Goal: Information Seeking & Learning: Learn about a topic

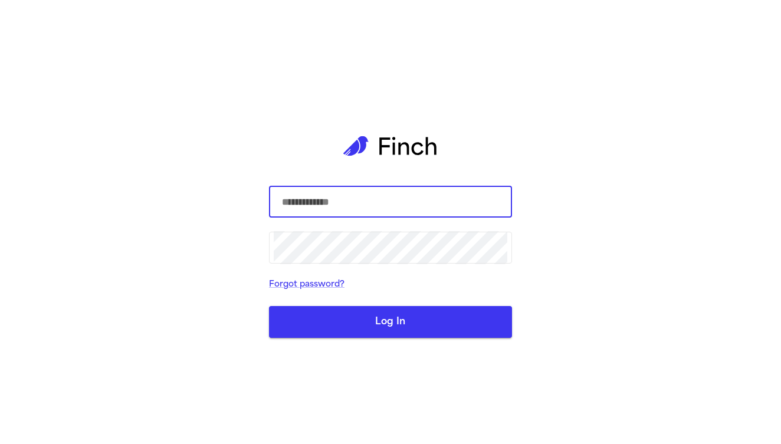
click at [344, 197] on input "text" at bounding box center [391, 201] width 234 height 33
type input "**********"
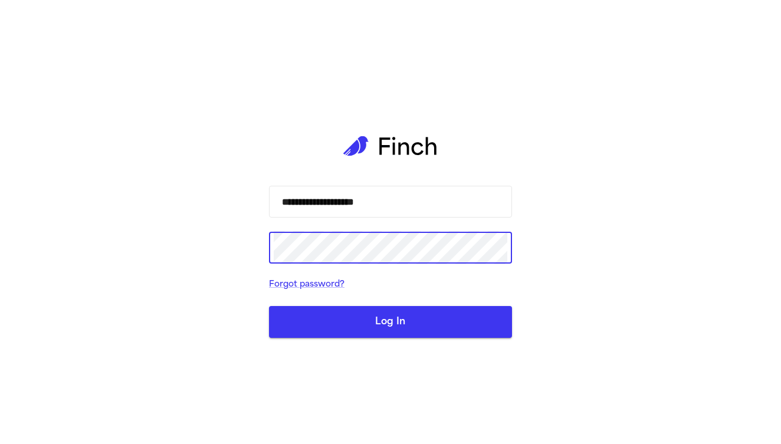
click at [390, 321] on button "Log In" at bounding box center [390, 322] width 243 height 32
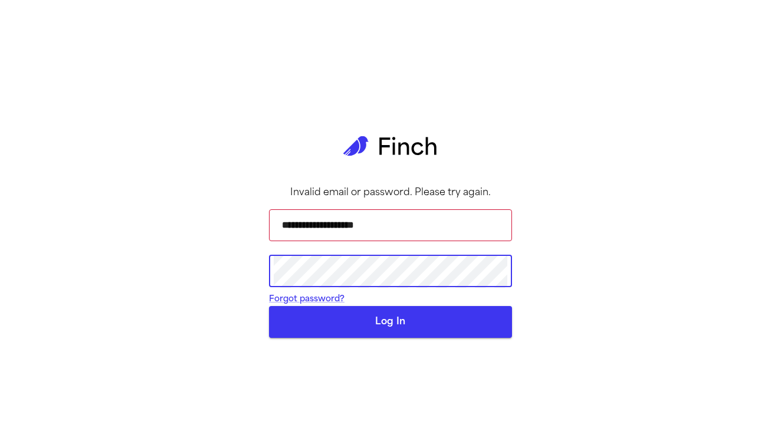
click at [390, 338] on button "Log In" at bounding box center [390, 322] width 243 height 32
click at [369, 338] on button "Log In" at bounding box center [390, 322] width 243 height 32
click at [344, 304] on link "Forgot password?" at bounding box center [307, 299] width 76 height 9
click at [390, 338] on button "Log In" at bounding box center [390, 322] width 243 height 32
click at [255, 274] on div "**********" at bounding box center [390, 222] width 781 height 444
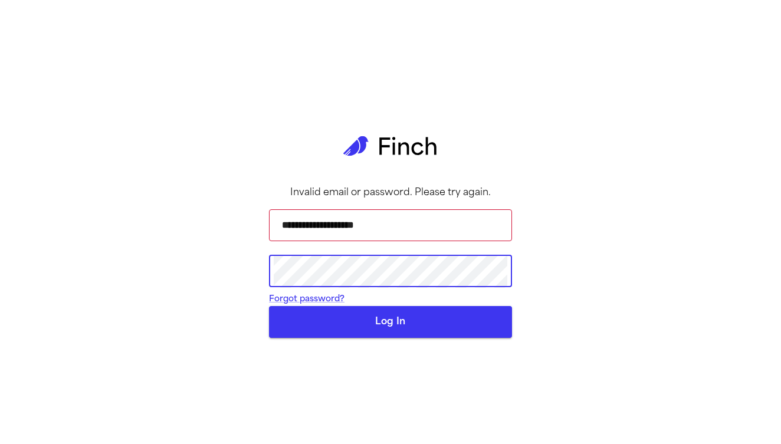
click at [390, 338] on button "Log In" at bounding box center [390, 322] width 243 height 32
click at [381, 328] on form "**********" at bounding box center [390, 269] width 243 height 139
click at [390, 338] on button "Log In" at bounding box center [390, 322] width 243 height 32
click at [267, 278] on main "**********" at bounding box center [391, 222] width 262 height 444
click at [390, 338] on button "Log In" at bounding box center [390, 322] width 243 height 32
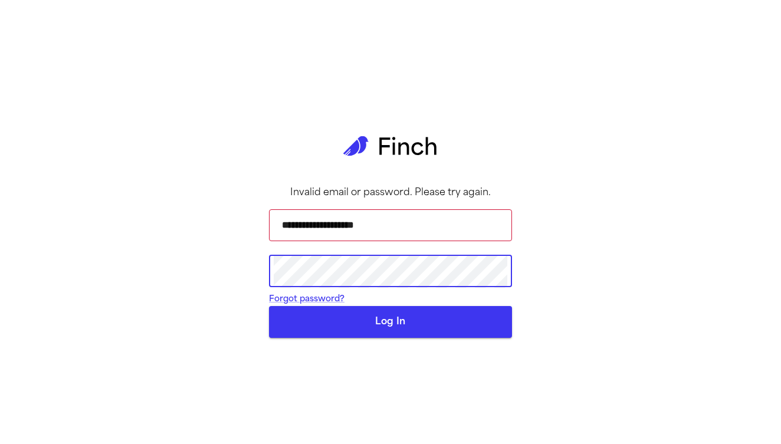
click at [357, 338] on button "Log In" at bounding box center [390, 322] width 243 height 32
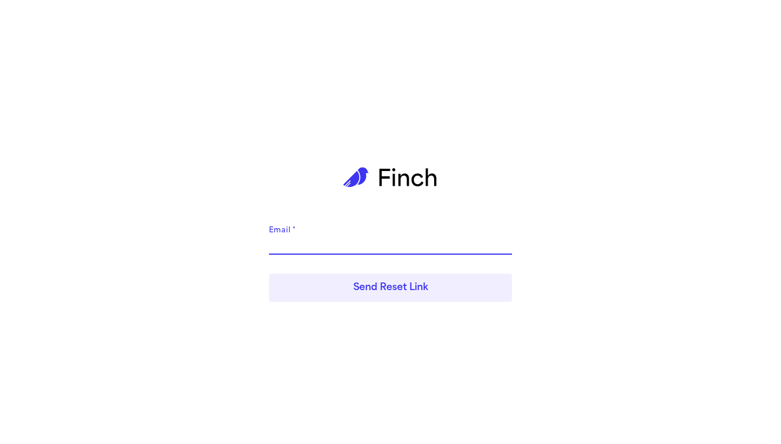
click at [378, 248] on input "Email   *" at bounding box center [390, 245] width 243 height 19
type input "**********"
click at [390, 288] on button "Send Reset Link" at bounding box center [390, 288] width 243 height 28
click at [362, 291] on button "Send Reset Link" at bounding box center [390, 288] width 243 height 28
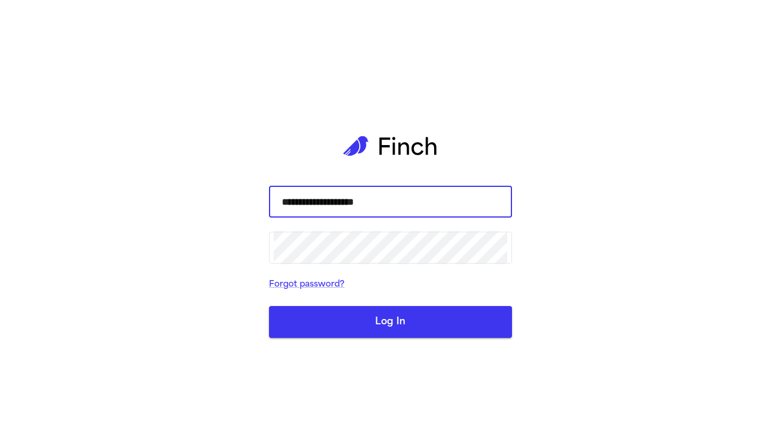
type input "**********"
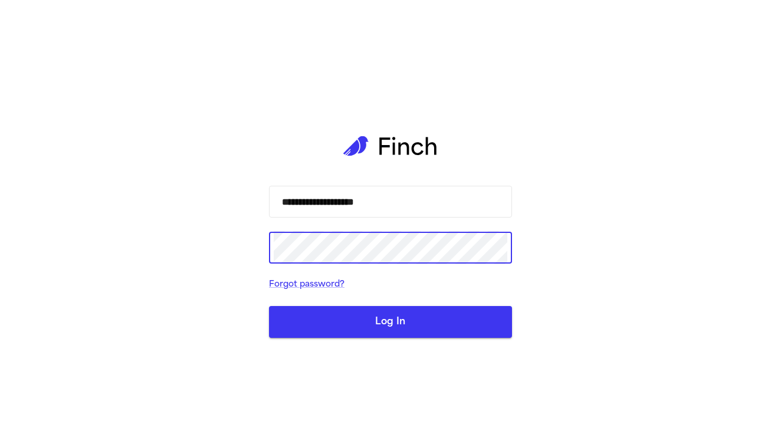
click at [416, 322] on button "Log In" at bounding box center [390, 322] width 243 height 32
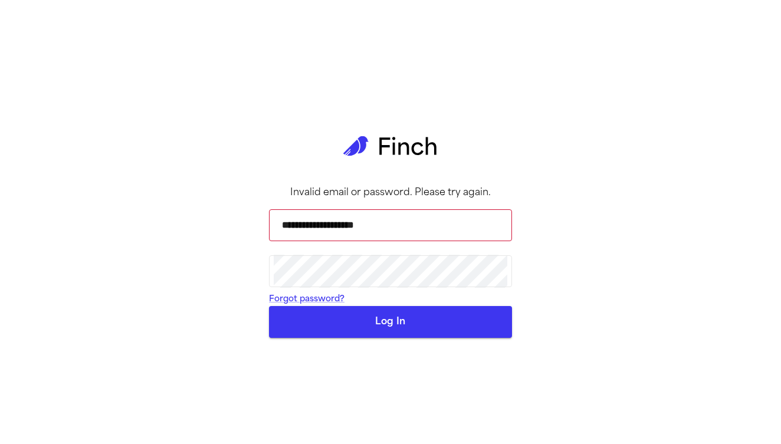
click at [370, 338] on button "Log In" at bounding box center [390, 322] width 243 height 32
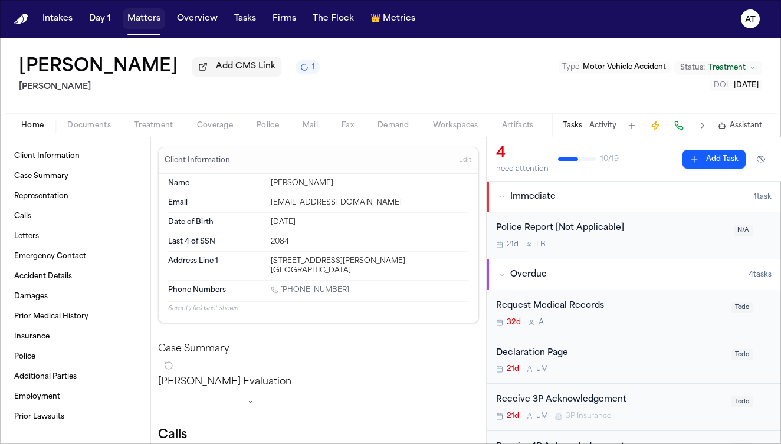
click at [127, 20] on button "Matters" at bounding box center [144, 18] width 42 height 21
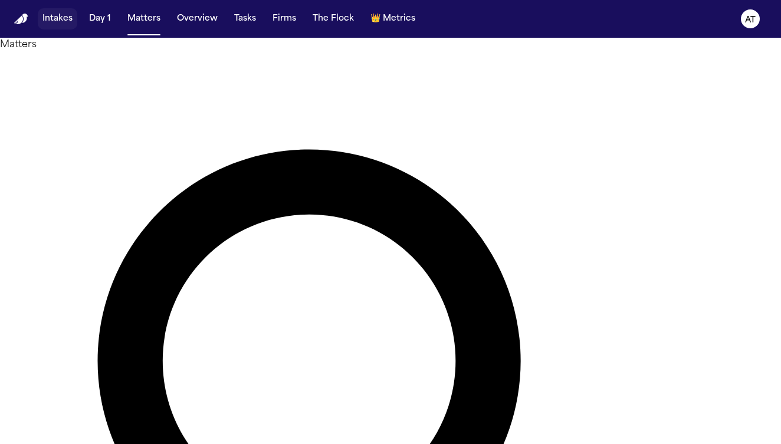
click at [51, 25] on button "Intakes" at bounding box center [58, 18] width 40 height 21
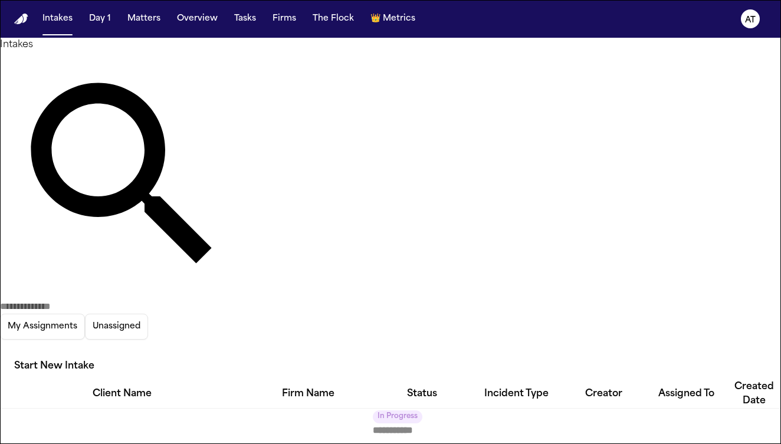
click at [94, 300] on input "text" at bounding box center [47, 307] width 94 height 14
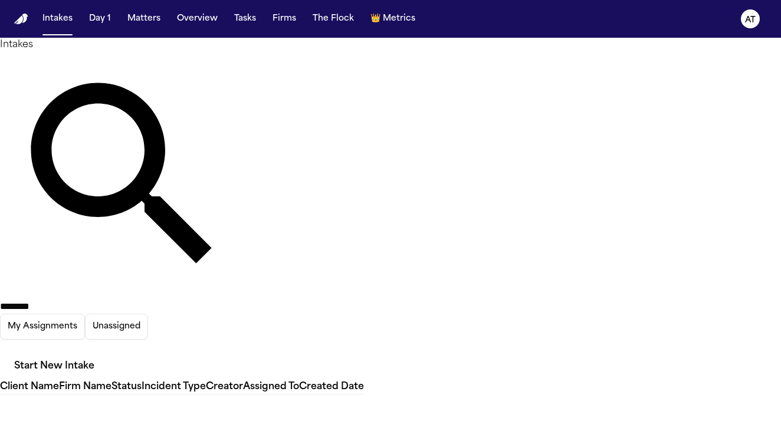
type input "********"
drag, startPoint x: 382, startPoint y: 70, endPoint x: 626, endPoint y: 65, distance: 243.7
click at [0, 349] on icon "button" at bounding box center [0, 349] width 0 height 0
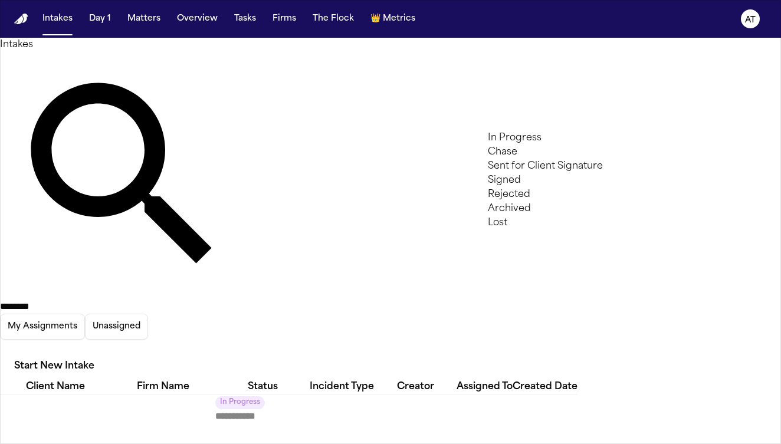
type input "*"
click at [599, 173] on li "Archived" at bounding box center [625, 166] width 275 height 14
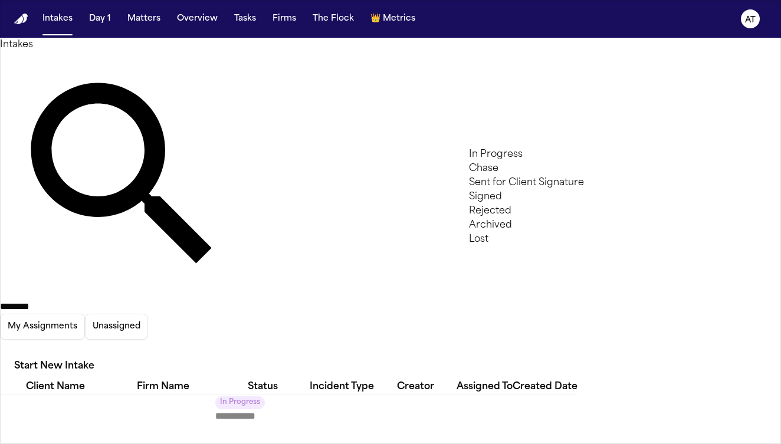
click at [326, 444] on div at bounding box center [390, 444] width 781 height 0
click at [94, 300] on input "********" at bounding box center [47, 307] width 94 height 14
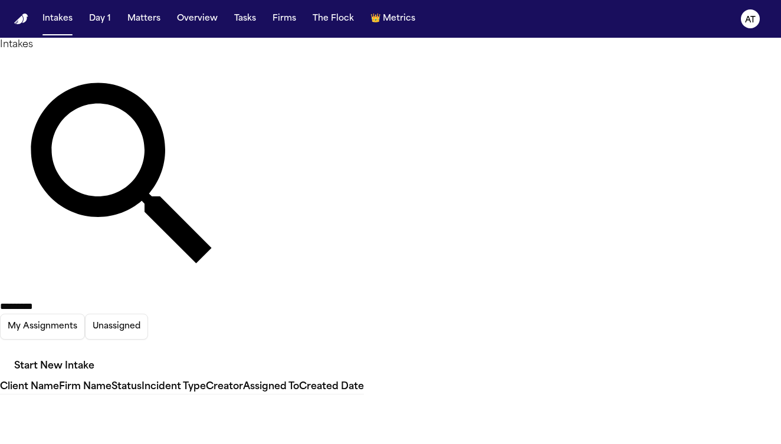
type input "*********"
click at [12, 353] on icon "button" at bounding box center [7, 356] width 11 height 7
click at [140, 444] on div at bounding box center [390, 444] width 781 height 0
click at [140, 18] on button "Matters" at bounding box center [144, 18] width 42 height 21
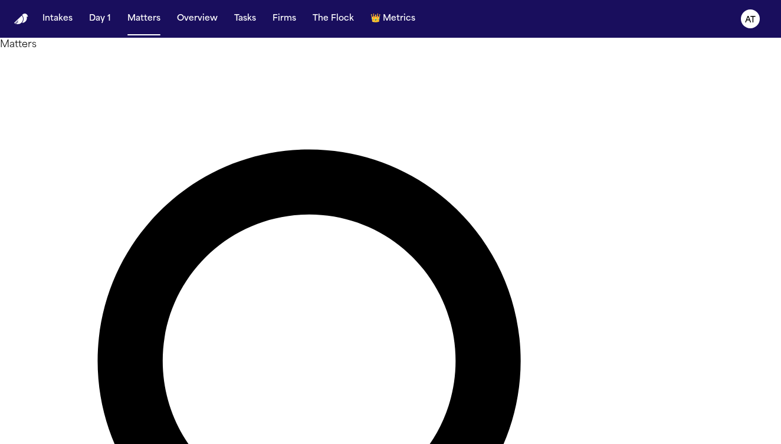
type input "*"
paste input "**********"
type input "**********"
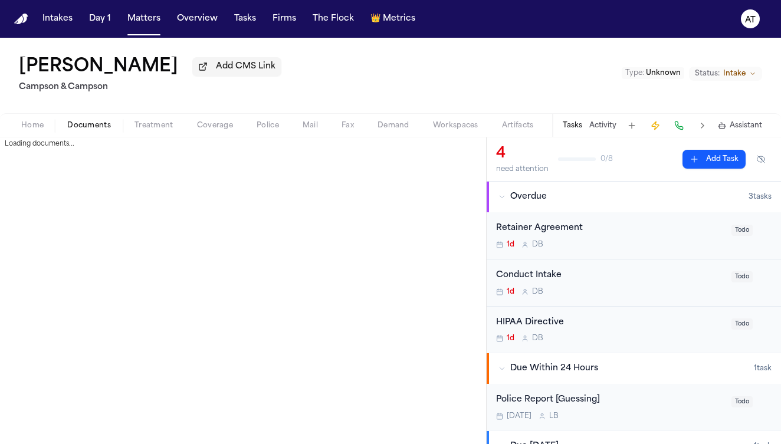
click at [83, 130] on span "Documents" at bounding box center [89, 125] width 44 height 9
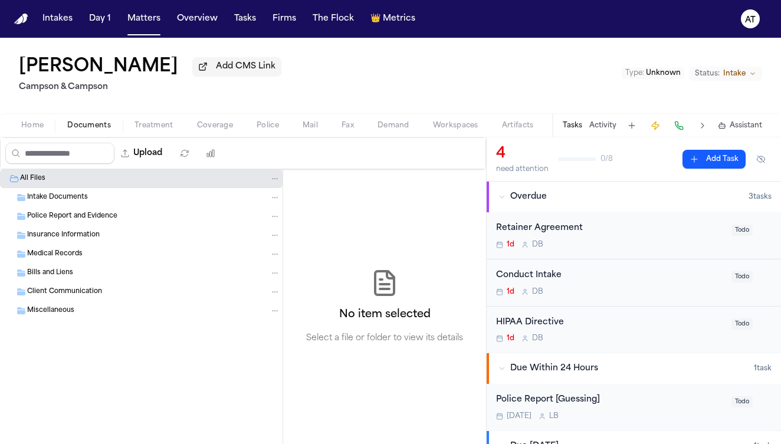
click at [210, 199] on div "Intake Documents" at bounding box center [153, 197] width 253 height 11
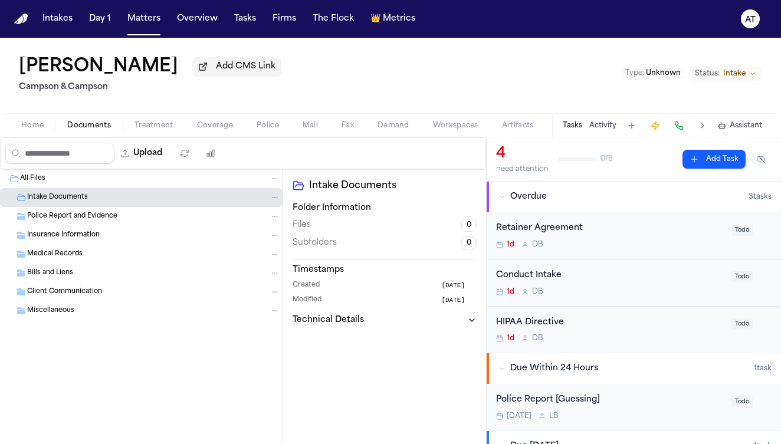
click at [205, 217] on div "Police Report and Evidence" at bounding box center [153, 216] width 253 height 11
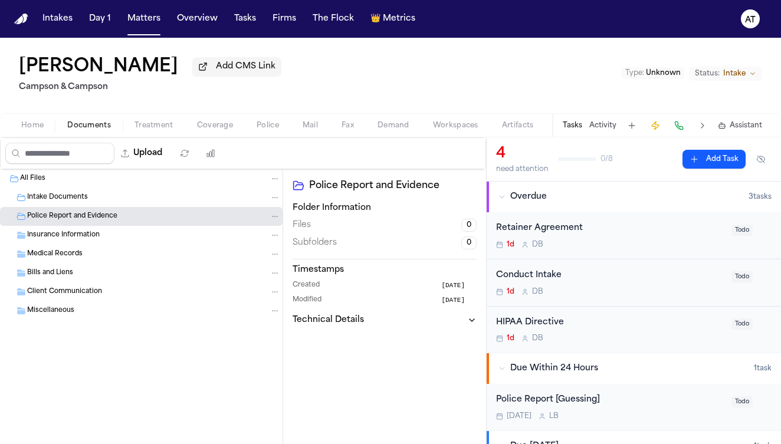
click at [199, 201] on div "Intake Documents" at bounding box center [153, 197] width 253 height 11
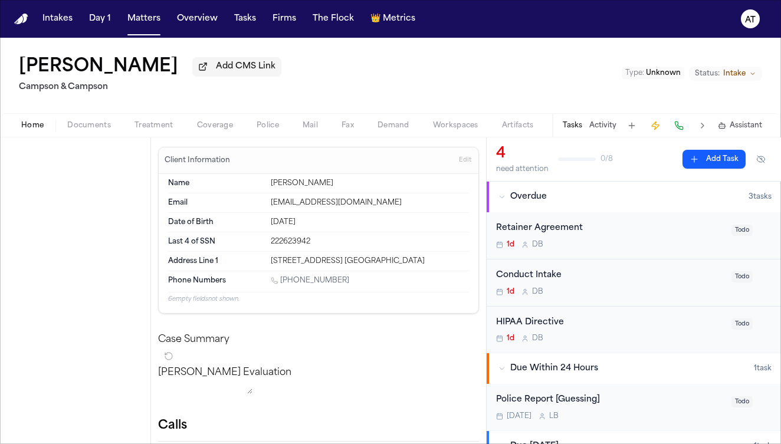
click at [41, 126] on span "Home" at bounding box center [32, 125] width 22 height 9
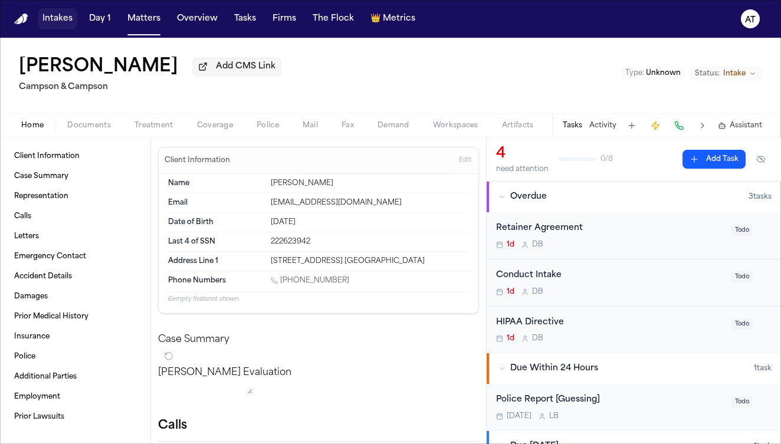
click at [67, 22] on button "Intakes" at bounding box center [58, 18] width 40 height 21
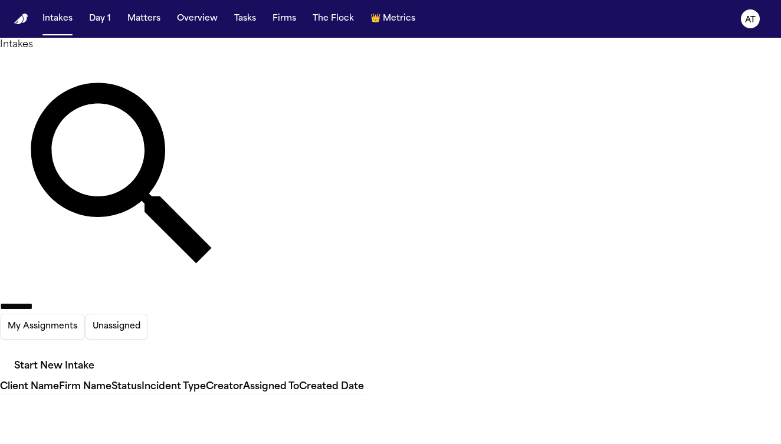
click at [94, 300] on input "*********" at bounding box center [47, 307] width 94 height 14
click at [142, 17] on button "Matters" at bounding box center [144, 18] width 42 height 21
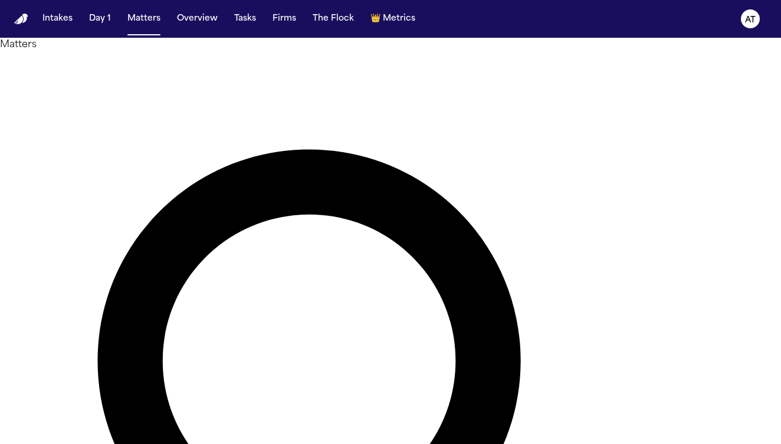
click at [636, 444] on div at bounding box center [390, 444] width 781 height 0
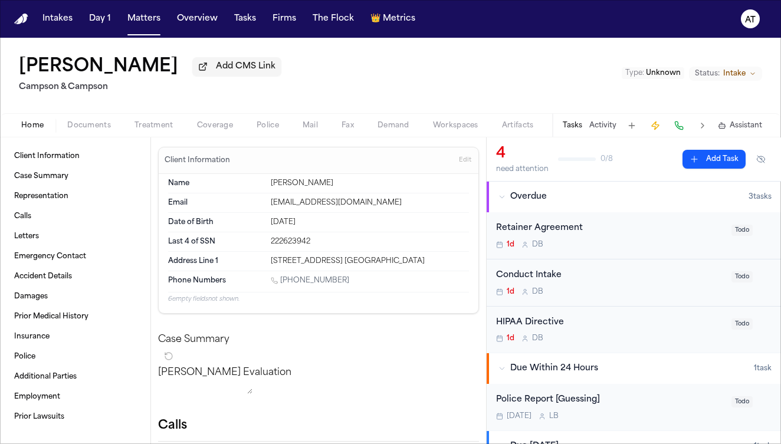
click at [104, 125] on span "Documents" at bounding box center [89, 125] width 44 height 9
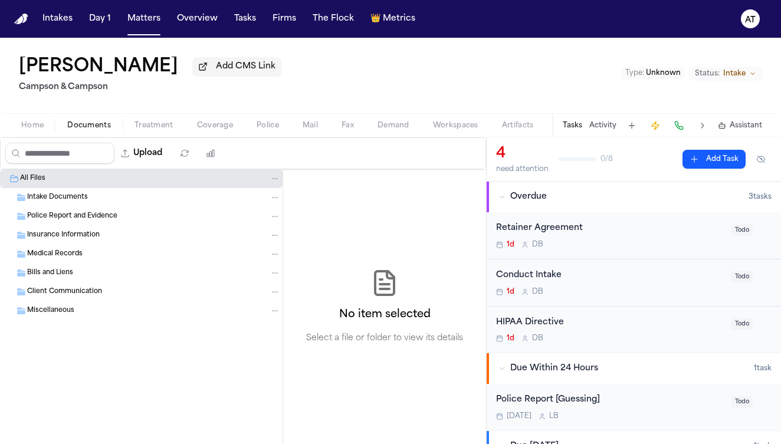
click at [198, 199] on div "Intake Documents" at bounding box center [153, 197] width 253 height 11
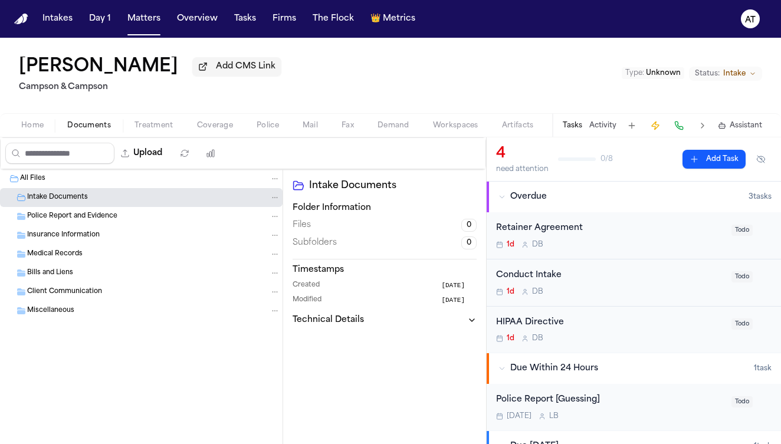
click at [198, 199] on div "Intake Documents" at bounding box center [153, 197] width 253 height 11
click at [175, 184] on div "All Files" at bounding box center [150, 178] width 260 height 11
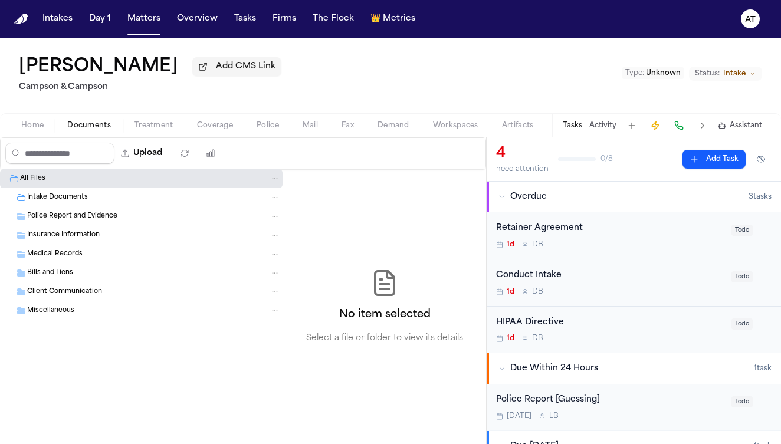
click at [42, 130] on span "Home" at bounding box center [32, 125] width 22 height 9
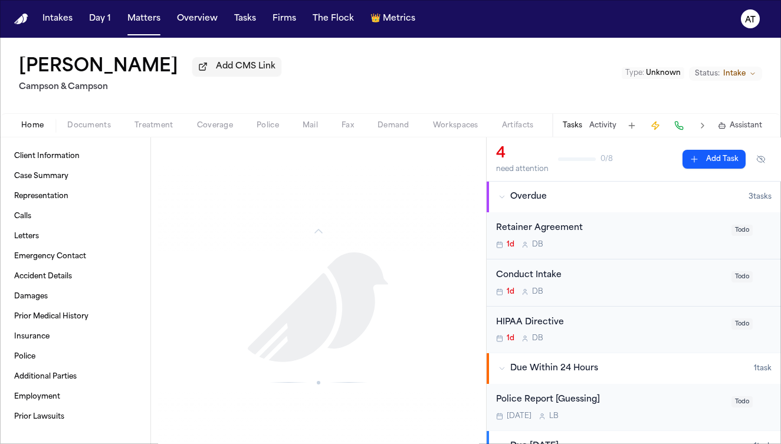
click at [606, 232] on div "Retainer Agreement" at bounding box center [610, 229] width 228 height 14
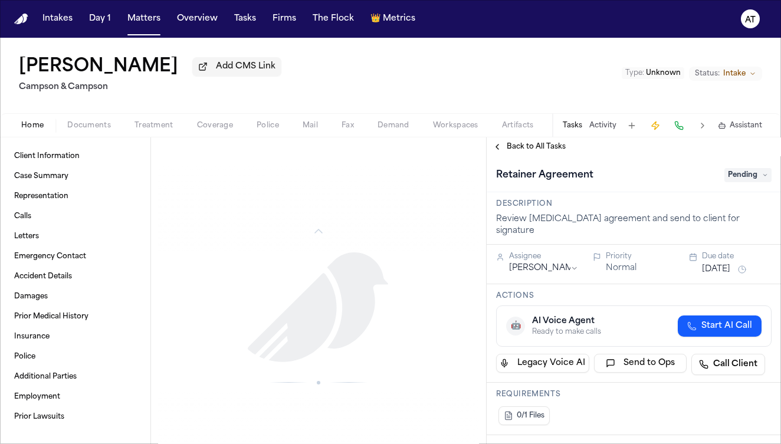
click at [750, 178] on span "Pending" at bounding box center [747, 175] width 47 height 14
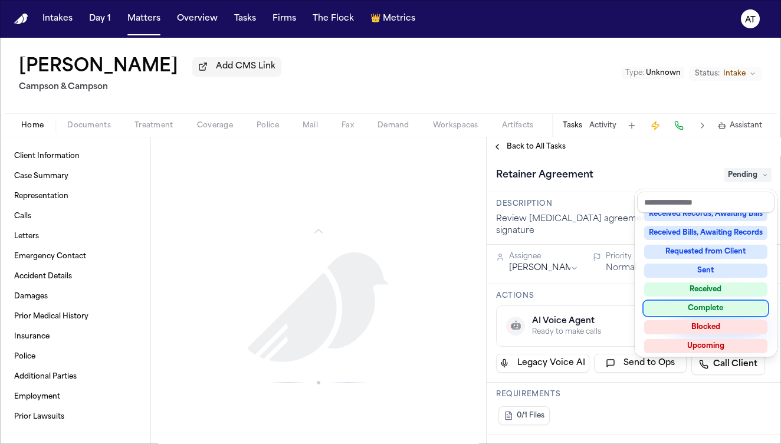
click at [717, 310] on div "Complete" at bounding box center [705, 308] width 123 height 14
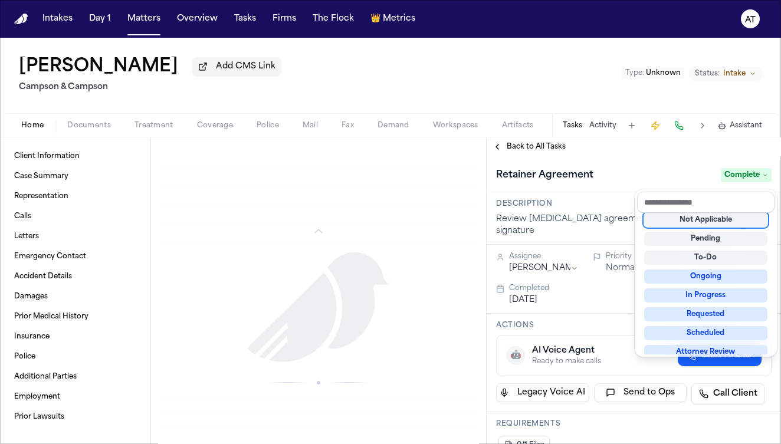
click at [502, 87] on div "Samanthia Hall Add CMS Link Campson & Campson Type : Unknown Status: Intake Hom…" at bounding box center [390, 241] width 781 height 406
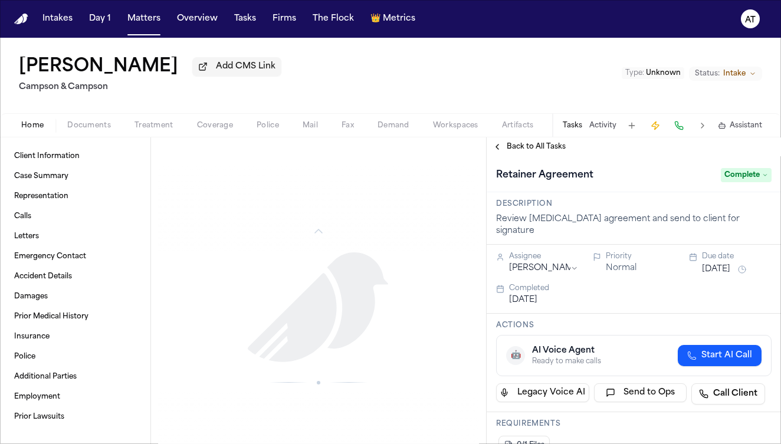
click at [744, 77] on span "Intake" at bounding box center [734, 73] width 22 height 9
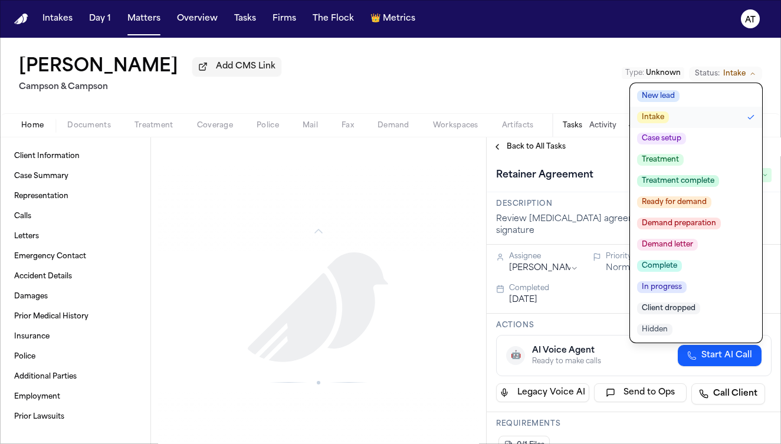
click at [524, 103] on div "Samanthia Hall Add CMS Link Campson & Campson Type : Unknown Status: Intake New…" at bounding box center [390, 76] width 781 height 76
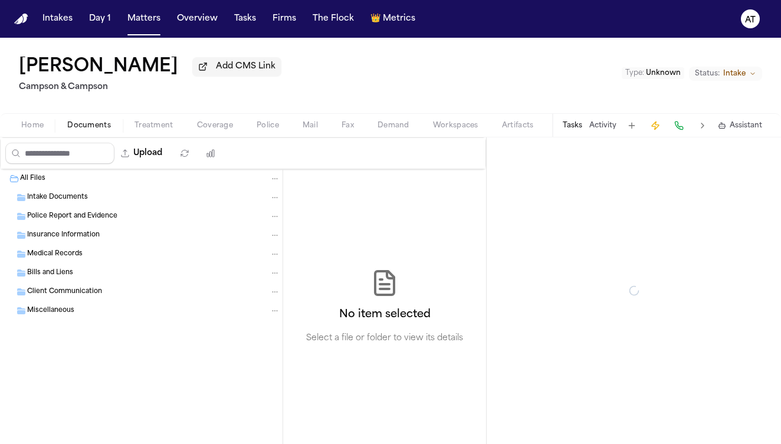
click at [83, 130] on span "Documents" at bounding box center [89, 125] width 44 height 9
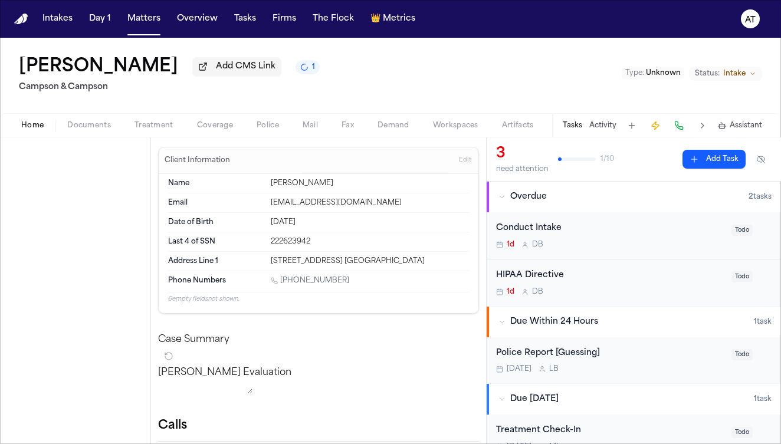
click at [37, 130] on span "Home" at bounding box center [32, 125] width 22 height 9
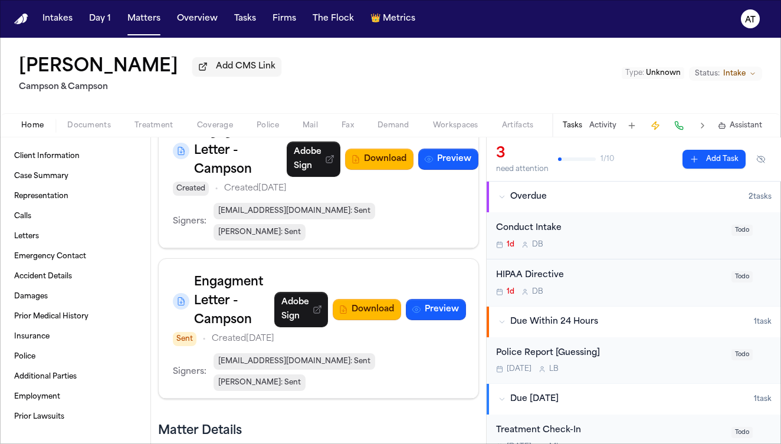
scroll to position [973, 0]
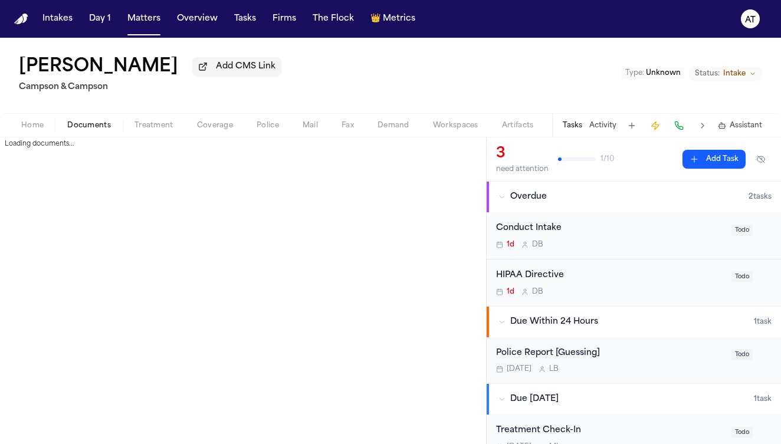
click at [95, 130] on span "Documents" at bounding box center [89, 125] width 44 height 9
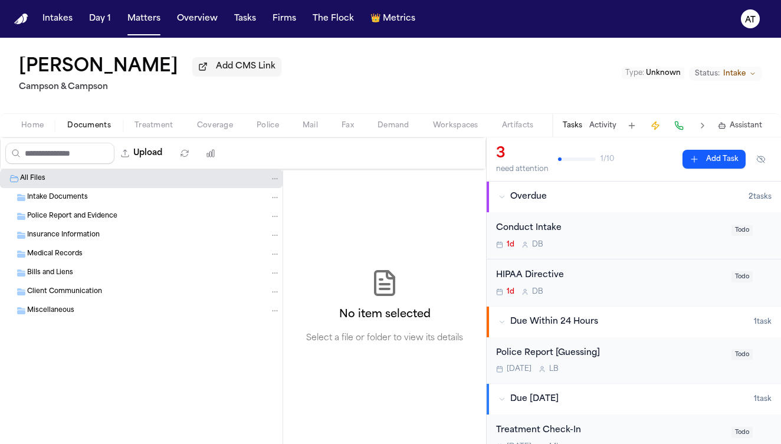
click at [668, 76] on span "Unknown" at bounding box center [663, 73] width 35 height 7
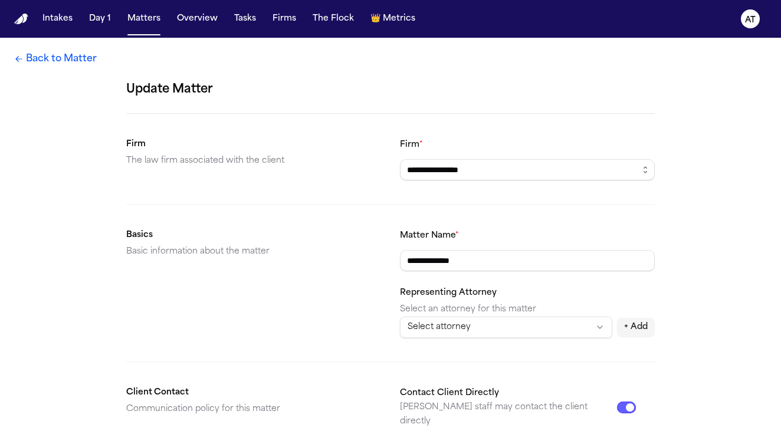
click at [24, 59] on link "Back to Matter" at bounding box center [55, 59] width 83 height 14
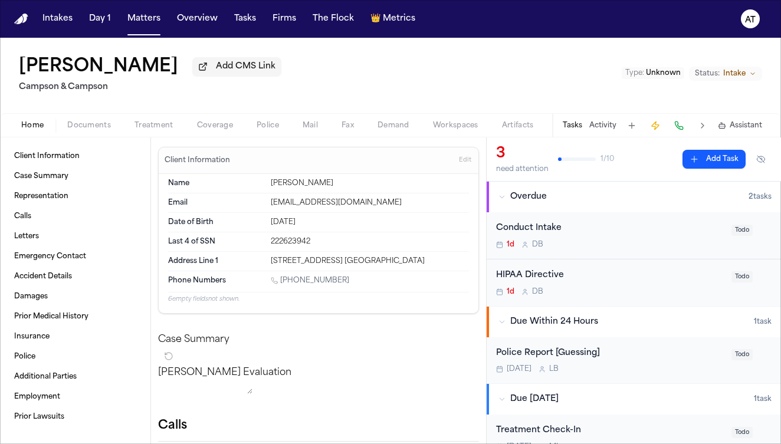
click at [471, 168] on button "Edit" at bounding box center [464, 160] width 19 height 19
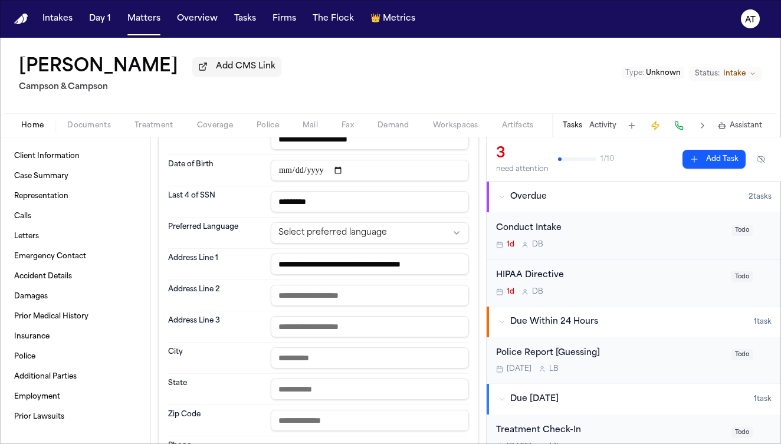
scroll to position [83, 0]
click at [379, 231] on html "**********" at bounding box center [390, 222] width 781 height 444
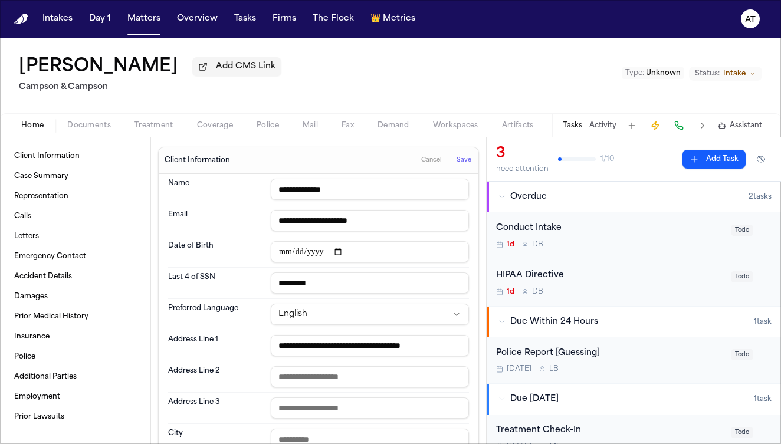
scroll to position [0, 0]
click at [469, 164] on span "Save" at bounding box center [464, 160] width 15 height 8
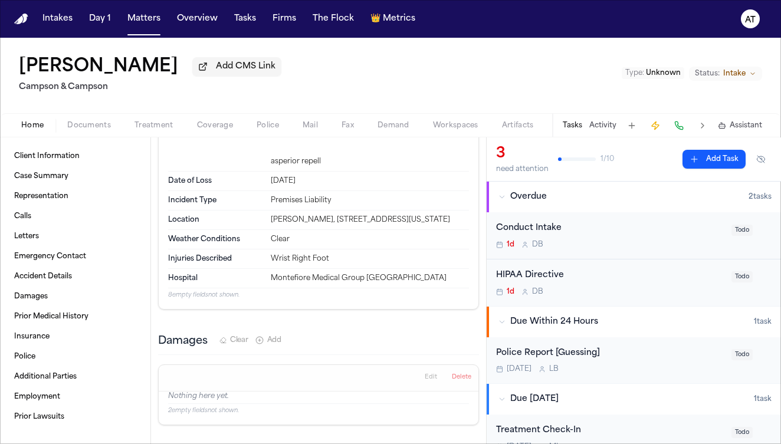
scroll to position [2348, 0]
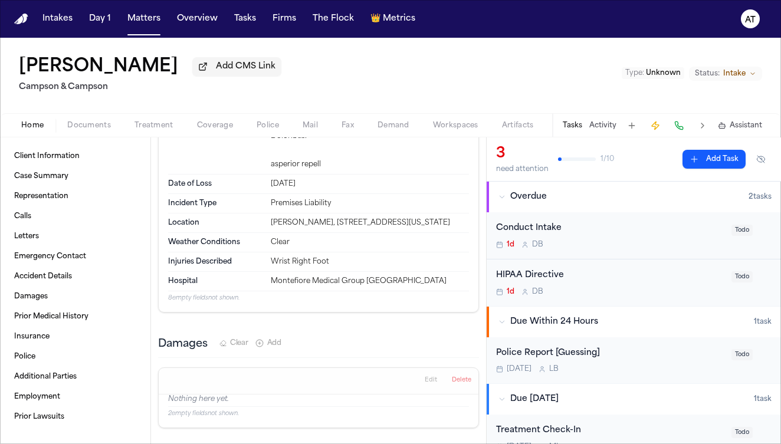
click at [83, 130] on span "Documents" at bounding box center [89, 125] width 44 height 9
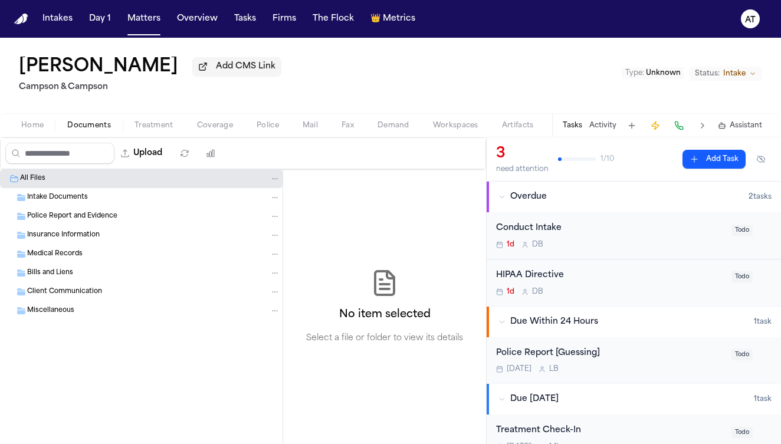
click at [124, 197] on div "Intake Documents" at bounding box center [153, 197] width 253 height 11
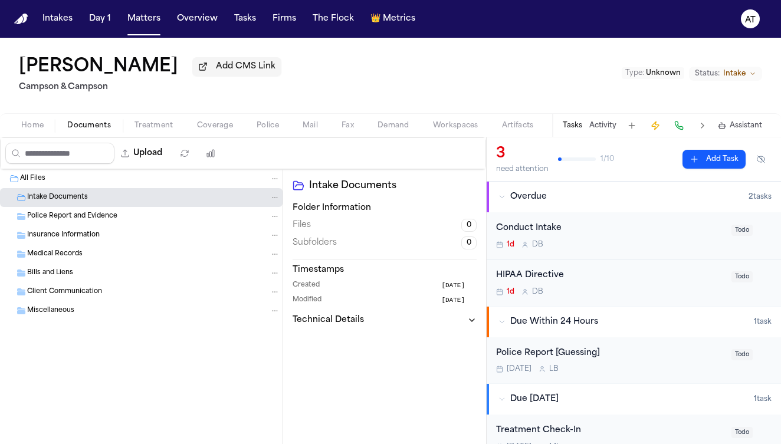
click at [131, 218] on div "Police Report and Evidence" at bounding box center [153, 216] width 253 height 11
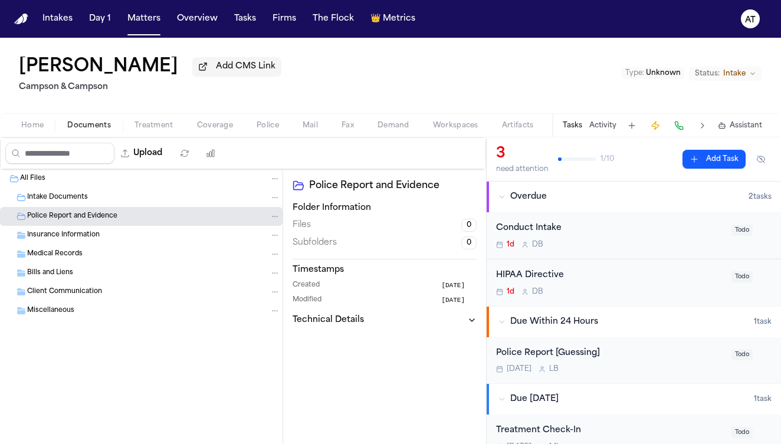
click at [137, 239] on div "Insurance Information" at bounding box center [153, 235] width 253 height 11
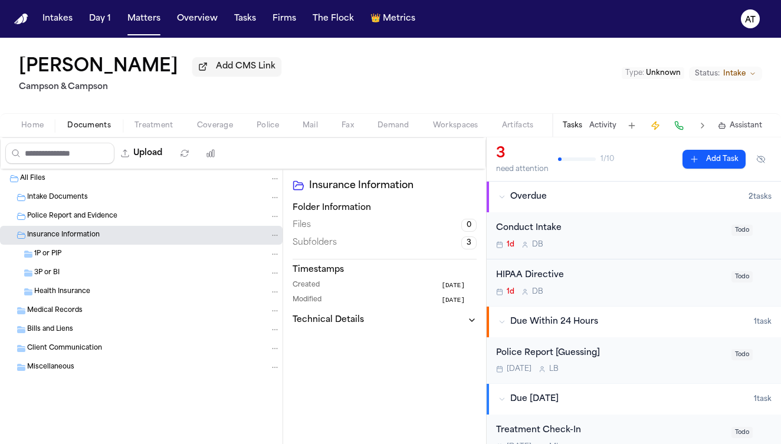
click at [203, 312] on div "Medical Records" at bounding box center [153, 311] width 253 height 11
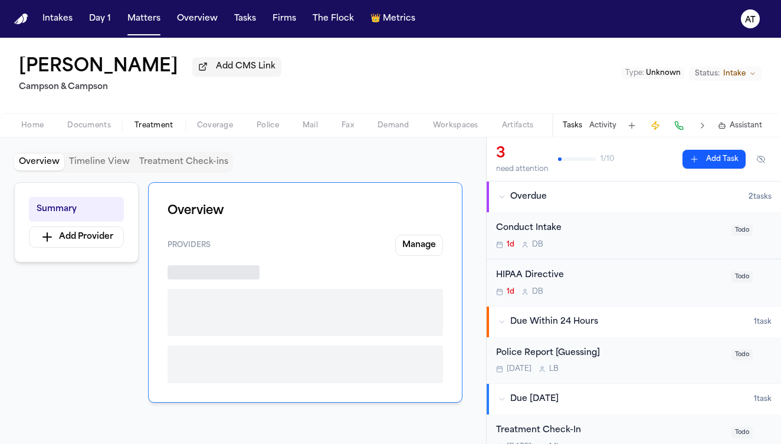
click at [166, 124] on span "Treatment" at bounding box center [153, 125] width 39 height 9
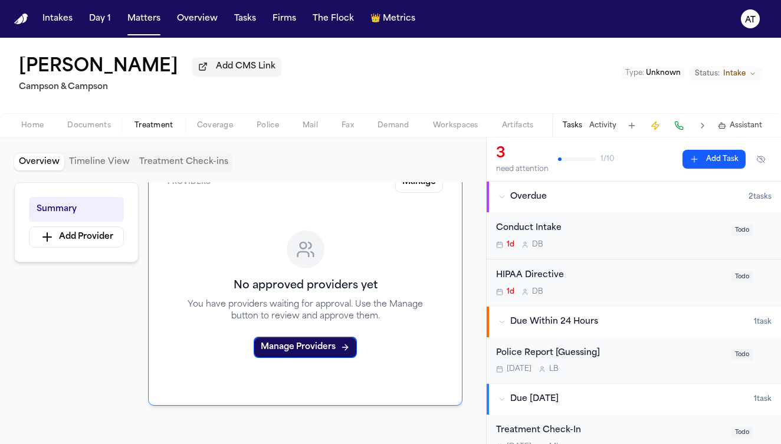
scroll to position [73, 0]
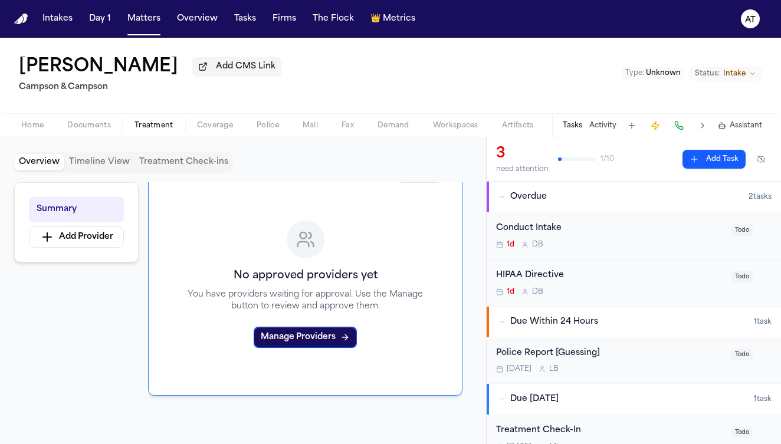
click at [747, 75] on button "Status: Intake" at bounding box center [725, 74] width 73 height 14
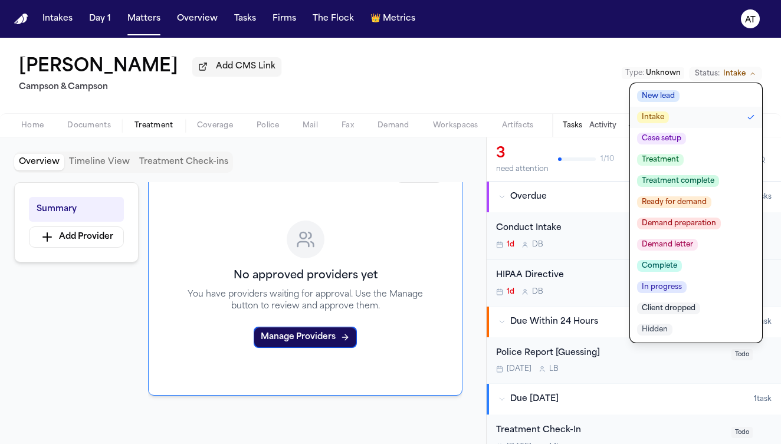
click at [459, 103] on div "Samanthia Hall Add CMS Link Campson & Campson Type : Unknown Status: Intake New…" at bounding box center [390, 76] width 781 height 76
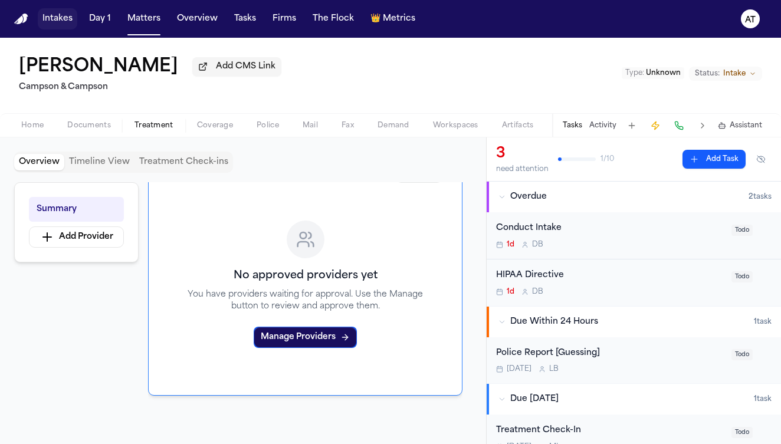
click at [60, 18] on button "Intakes" at bounding box center [58, 18] width 40 height 21
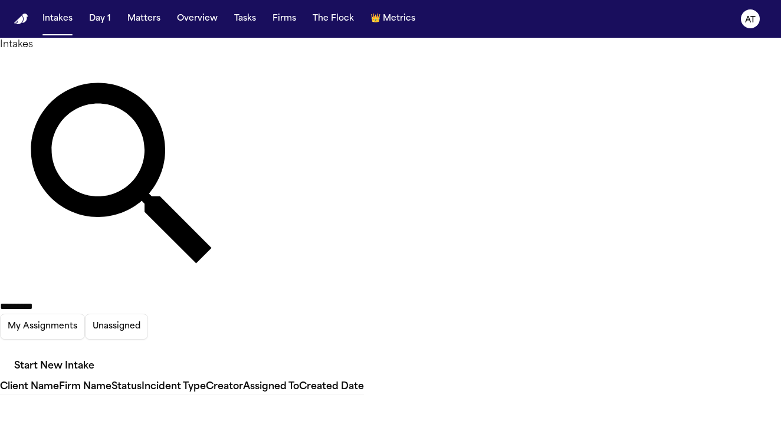
click at [12, 353] on icon "button" at bounding box center [7, 356] width 11 height 7
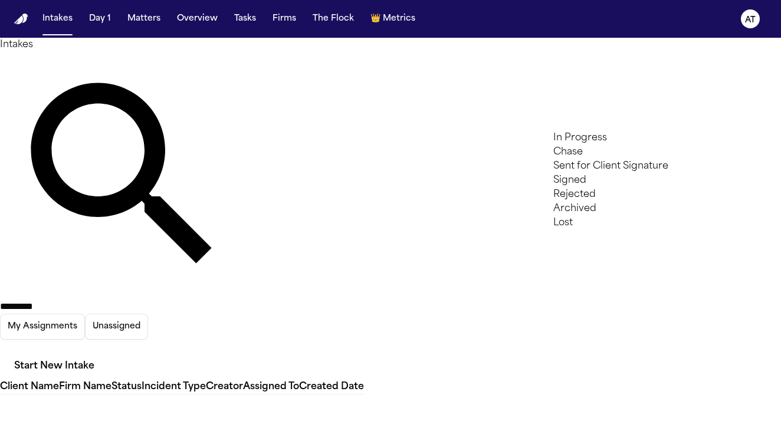
click at [636, 188] on li "Signed" at bounding box center [625, 180] width 144 height 14
click at [765, 444] on div at bounding box center [390, 444] width 781 height 0
click at [617, 72] on div "********* My Assignments Unassigned Start New Intake" at bounding box center [390, 216] width 781 height 328
click at [12, 353] on icon "button" at bounding box center [7, 356] width 11 height 7
click at [503, 444] on div at bounding box center [390, 444] width 781 height 0
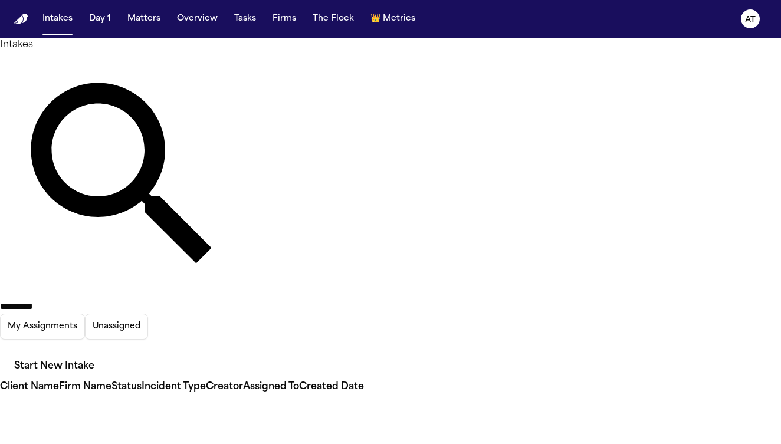
click at [85, 314] on button "My Assignments" at bounding box center [42, 327] width 85 height 26
drag, startPoint x: 373, startPoint y: 64, endPoint x: 291, endPoint y: 64, distance: 82.0
click at [248, 64] on div "*********" at bounding box center [124, 183] width 248 height 262
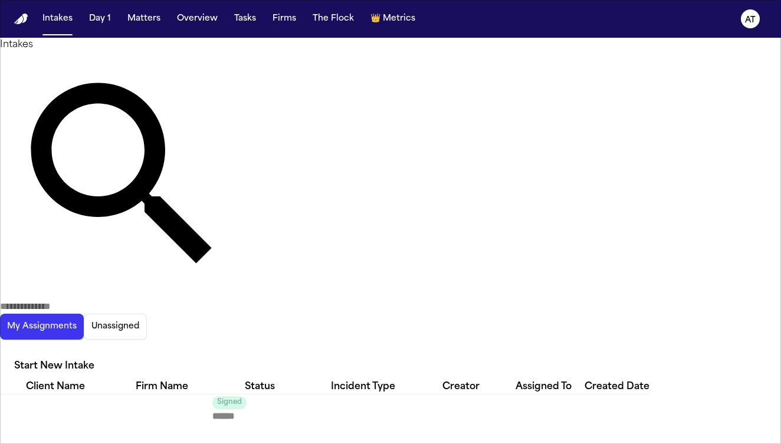
click at [0, 349] on icon "button" at bounding box center [0, 349] width 0 height 0
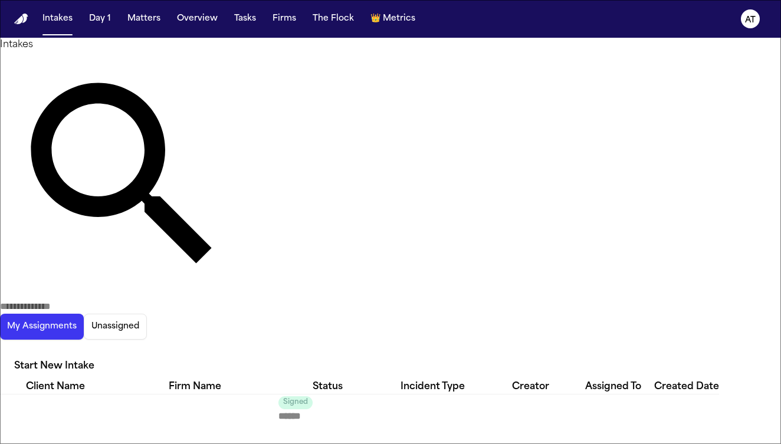
click at [462, 444] on div at bounding box center [390, 444] width 781 height 0
click at [12, 353] on icon "button" at bounding box center [7, 356] width 11 height 7
click at [596, 216] on li "Archived" at bounding box center [625, 209] width 144 height 14
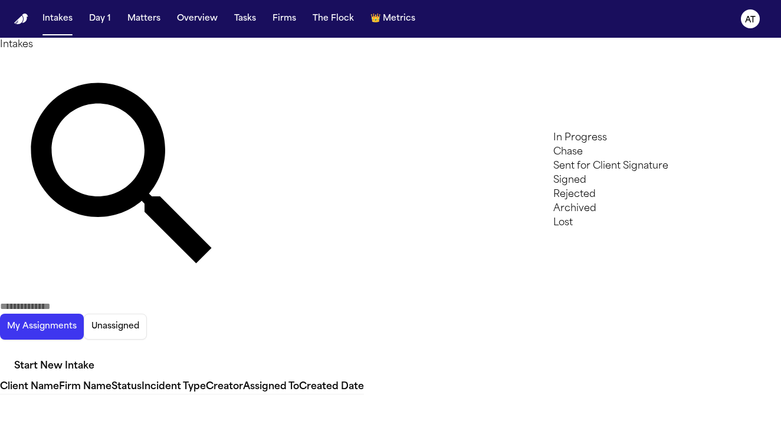
click at [510, 444] on div at bounding box center [390, 444] width 781 height 0
click at [147, 314] on button "Unassigned" at bounding box center [115, 327] width 63 height 26
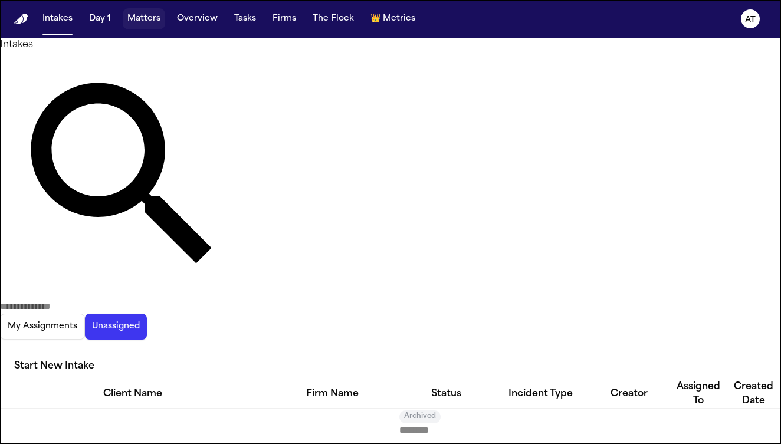
click at [152, 15] on button "Matters" at bounding box center [144, 18] width 42 height 21
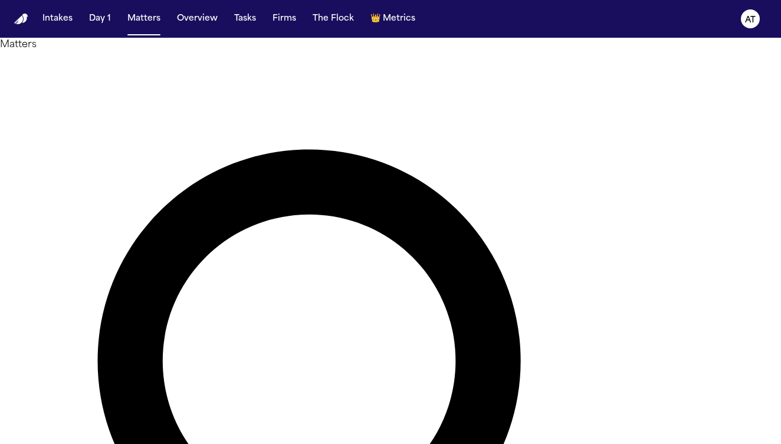
drag, startPoint x: 381, startPoint y: 65, endPoint x: 272, endPoint y: 57, distance: 109.4
click at [63, 25] on button "Intakes" at bounding box center [58, 18] width 40 height 21
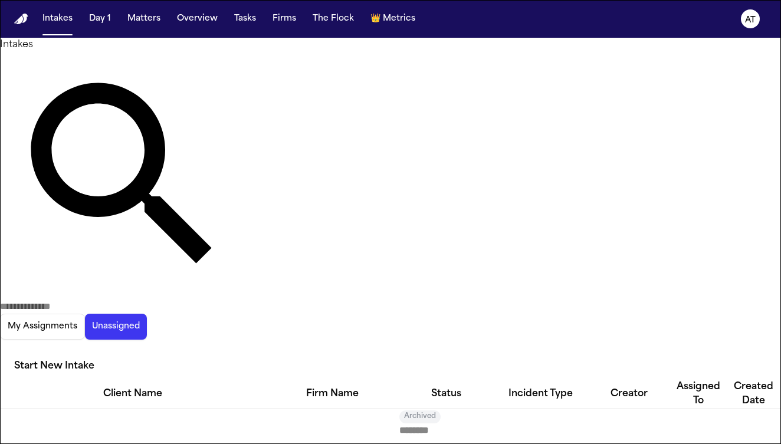
click at [94, 300] on input "text" at bounding box center [47, 307] width 94 height 14
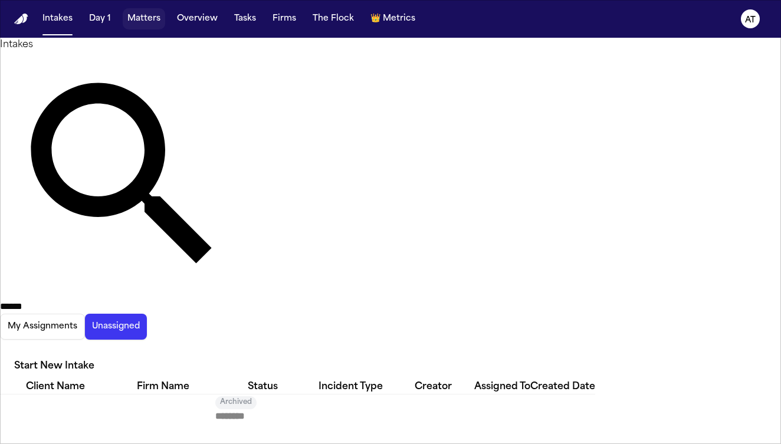
type input "******"
click at [140, 18] on button "Matters" at bounding box center [144, 18] width 42 height 21
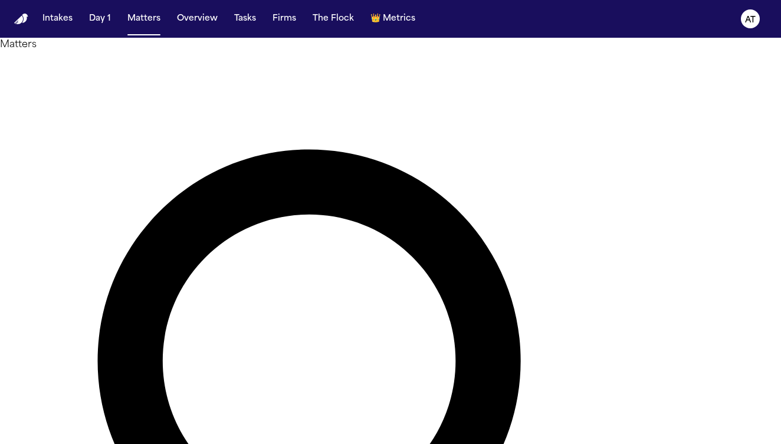
type input "****"
click at [725, 444] on li "View Matter" at bounding box center [390, 451] width 781 height 14
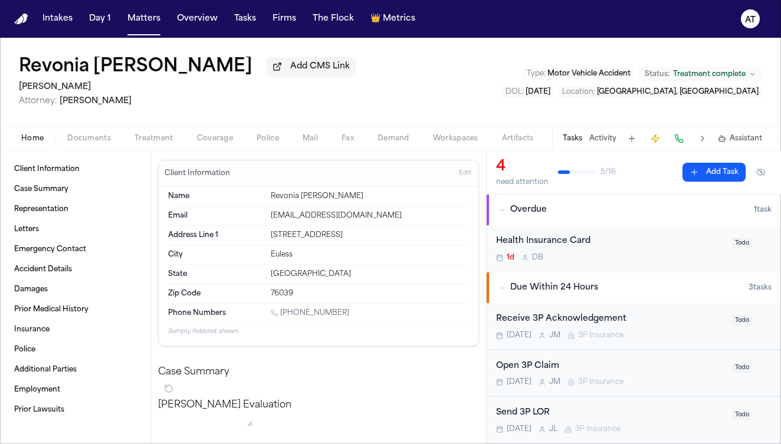
click at [90, 143] on span "Documents" at bounding box center [89, 138] width 44 height 9
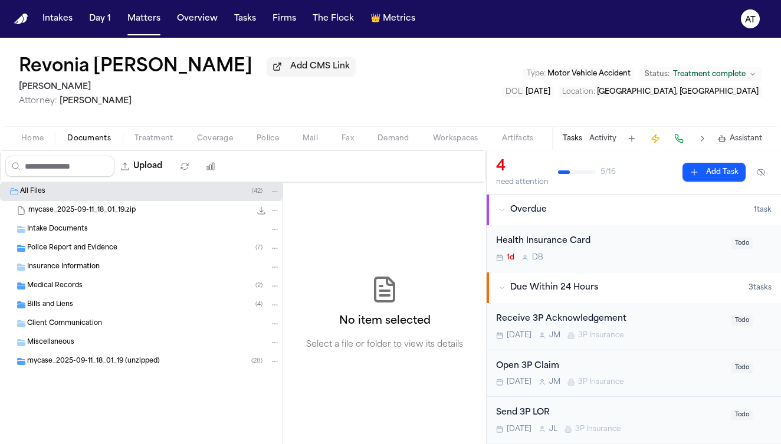
click at [133, 214] on span "mycase_2025-09-11_18_01_19.zip" at bounding box center [81, 211] width 107 height 10
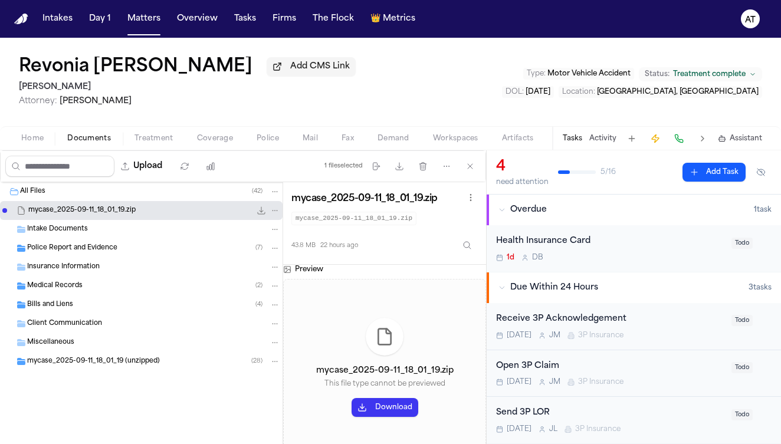
click at [202, 234] on div "Intake Documents" at bounding box center [153, 229] width 253 height 11
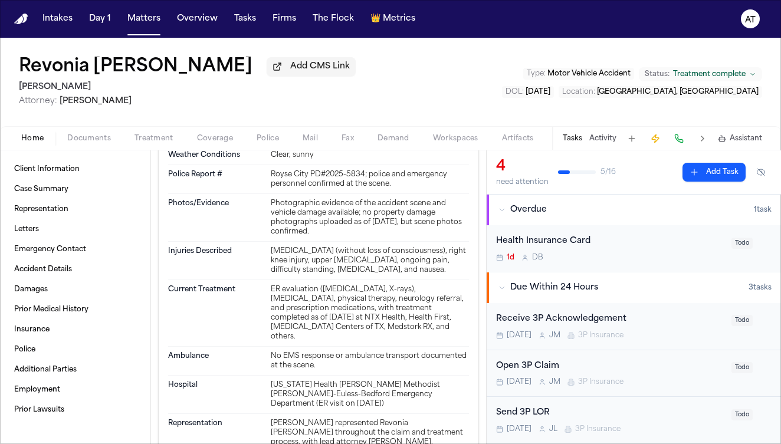
scroll to position [914, 0]
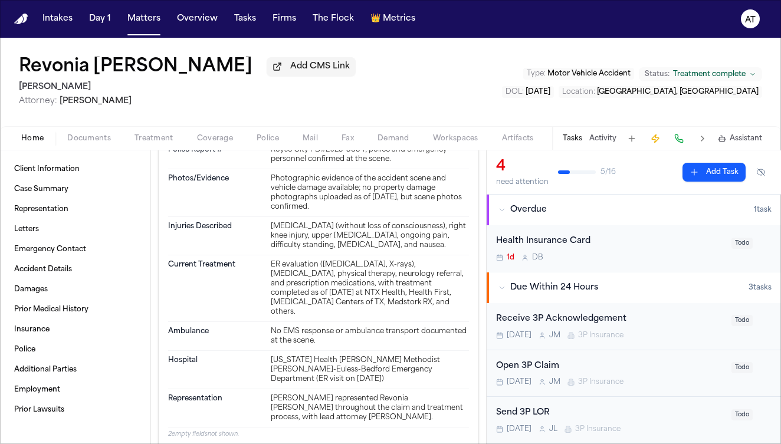
click at [100, 143] on span "Documents" at bounding box center [89, 138] width 44 height 9
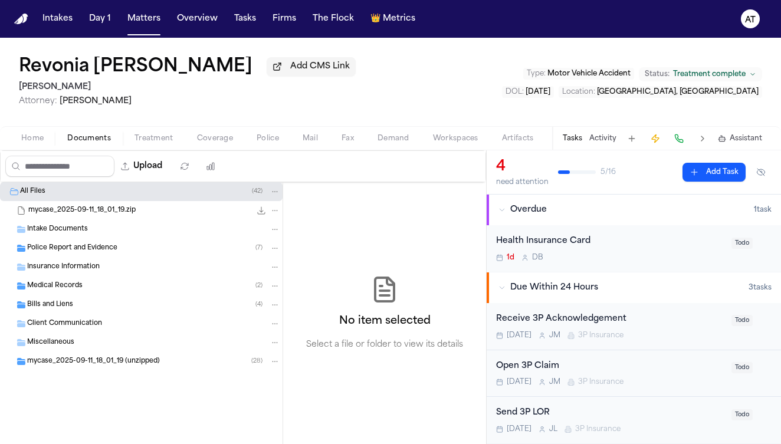
click at [109, 230] on div "Intake Documents" at bounding box center [153, 229] width 253 height 11
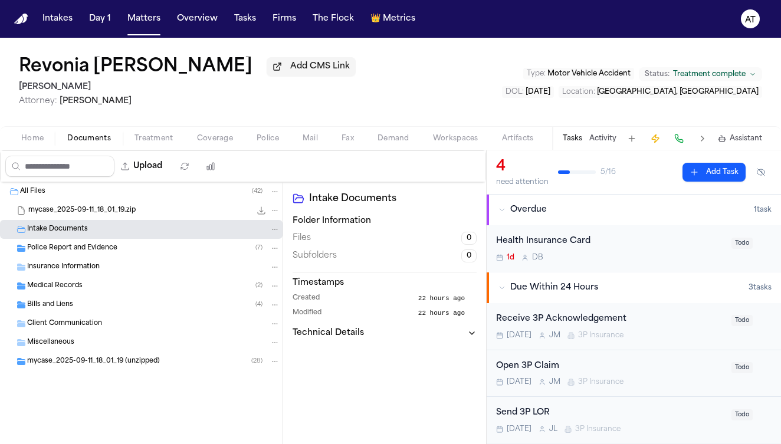
click at [113, 247] on span "Police Report and Evidence" at bounding box center [72, 249] width 90 height 10
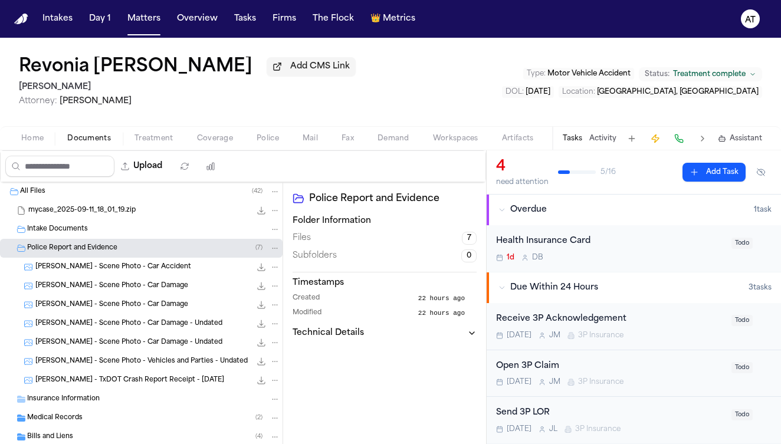
click at [46, 139] on button "Home" at bounding box center [32, 139] width 46 height 14
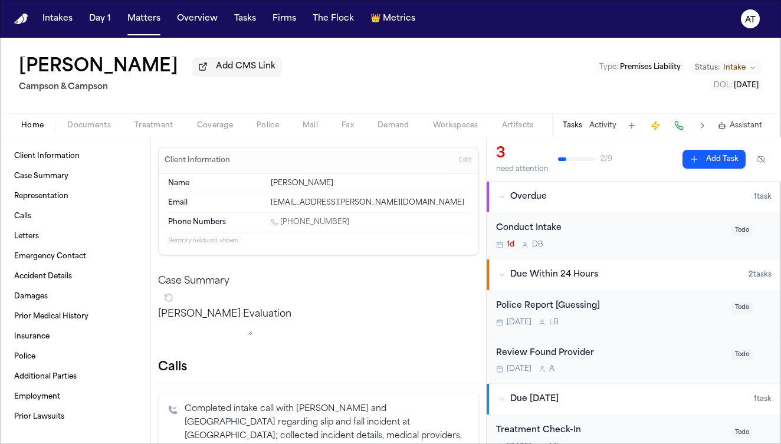
click at [96, 130] on span "Documents" at bounding box center [89, 125] width 44 height 9
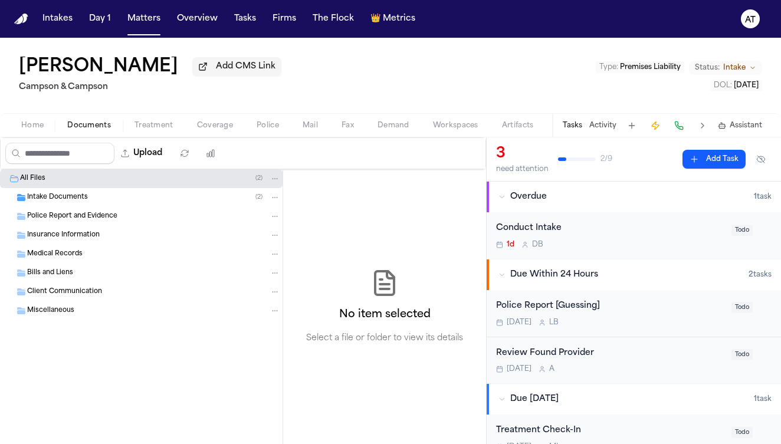
click at [123, 205] on div "Intake Documents ( 2 )" at bounding box center [141, 197] width 283 height 19
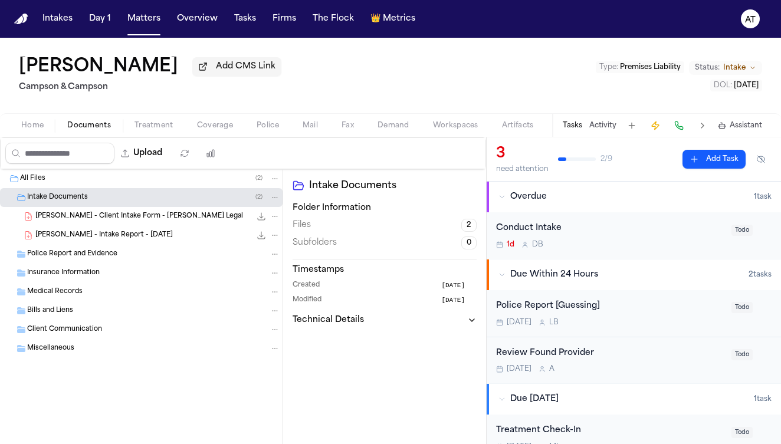
click at [259, 221] on icon "File: R. Watkins - Client Intake Form - Finch Legal" at bounding box center [261, 216] width 9 height 9
click at [175, 237] on div "R. Watkins - Intake Report - 9.11.25 24.8 KB • PDF" at bounding box center [157, 235] width 245 height 12
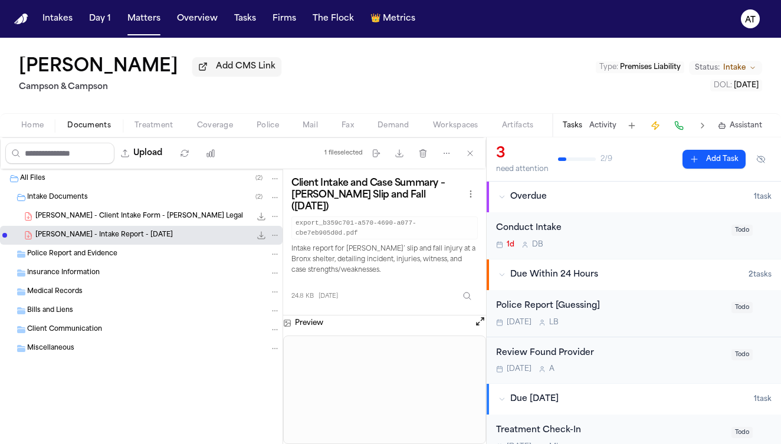
click at [261, 238] on icon "File: R. Watkins - Intake Report - 9.11.25" at bounding box center [262, 236] width 8 height 8
click at [273, 239] on icon "File: R. Watkins - Intake Report - 9.11.25" at bounding box center [275, 235] width 8 height 8
click at [261, 239] on div "File: R. Watkins - Intake Report - 9.11.25" at bounding box center [267, 235] width 25 height 12
click at [261, 239] on icon "File: R. Watkins - Intake Report - 9.11.25" at bounding box center [262, 236] width 8 height 8
click at [144, 18] on button "Matters" at bounding box center [144, 18] width 42 height 21
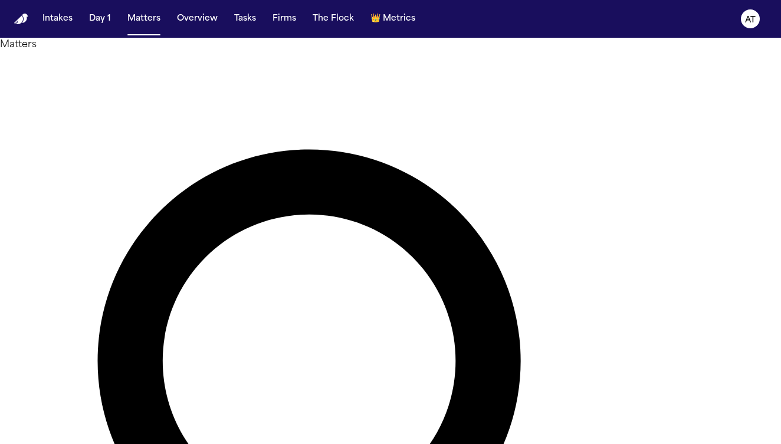
drag, startPoint x: 349, startPoint y: 71, endPoint x: 228, endPoint y: 70, distance: 120.3
type input "********"
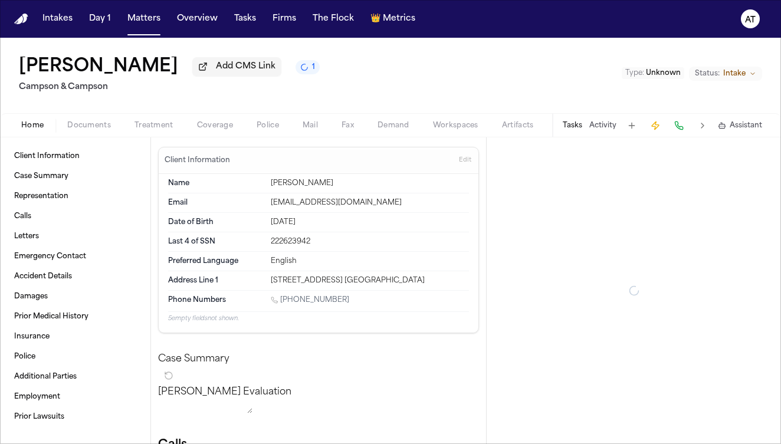
click at [97, 129] on span "Documents" at bounding box center [89, 125] width 44 height 9
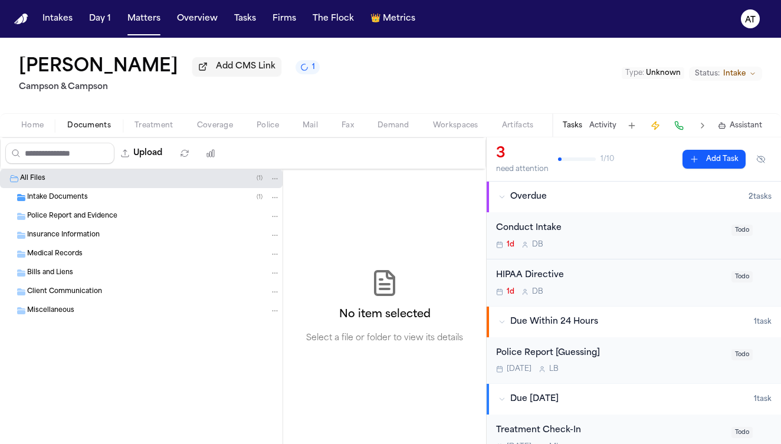
click at [248, 202] on div "Intake Documents ( 1 )" at bounding box center [153, 197] width 253 height 11
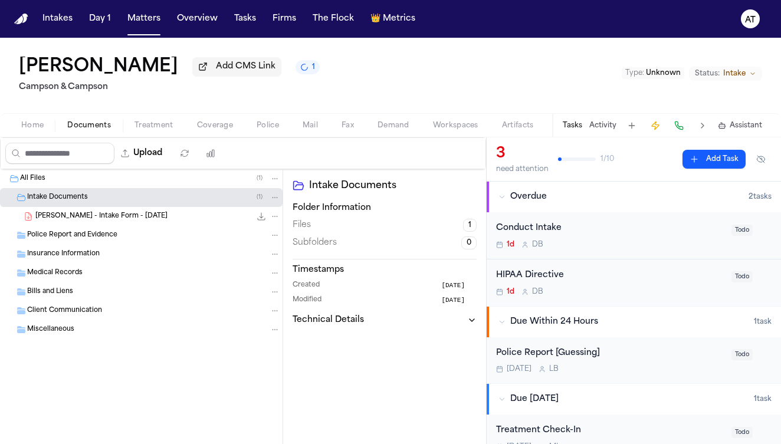
click at [262, 221] on icon "File: S. Hall - Intake Form - 9.11.25" at bounding box center [261, 216] width 9 height 9
